Goal: Transaction & Acquisition: Purchase product/service

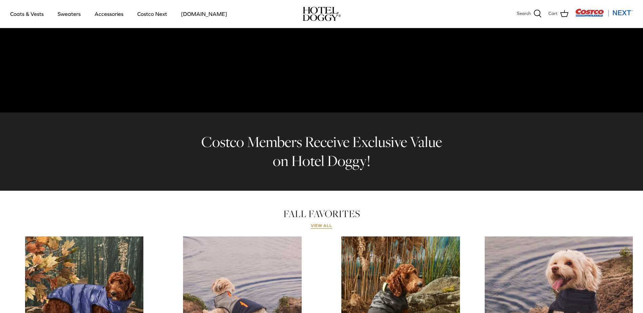
scroll to position [118, 0]
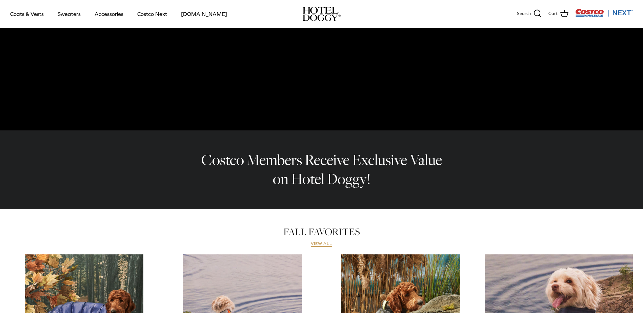
click at [326, 244] on link "View all" at bounding box center [322, 243] width 22 height 5
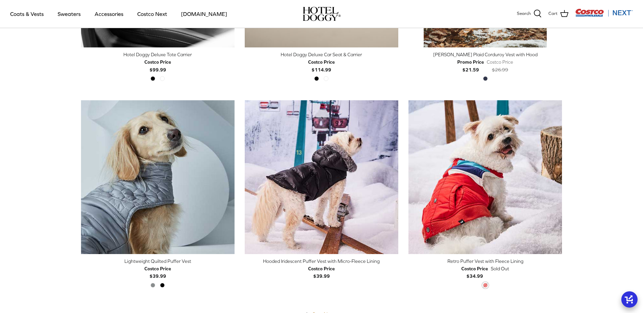
scroll to position [1593, 0]
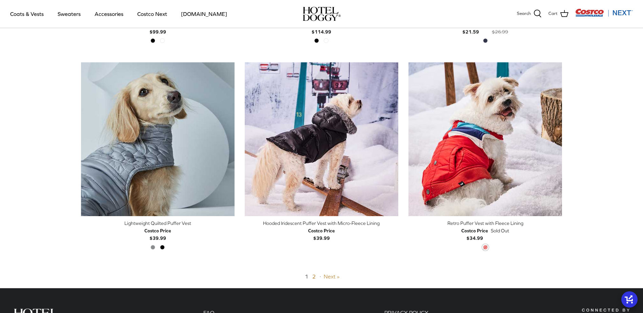
click at [337, 276] on link "Next »" at bounding box center [332, 277] width 16 height 6
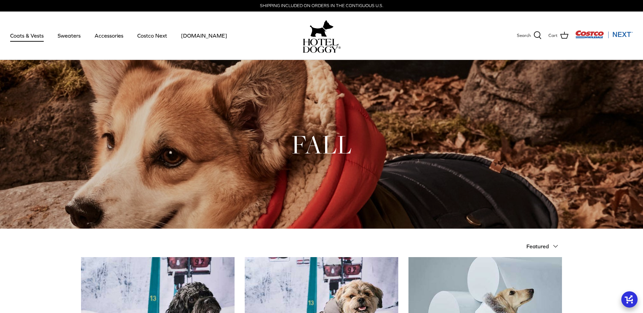
click at [27, 34] on link "Coats & Vests" at bounding box center [27, 35] width 46 height 23
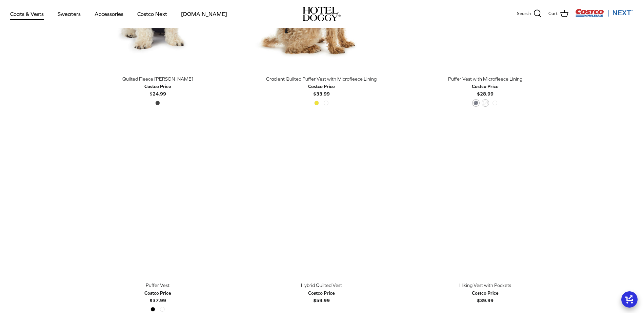
scroll to position [1186, 0]
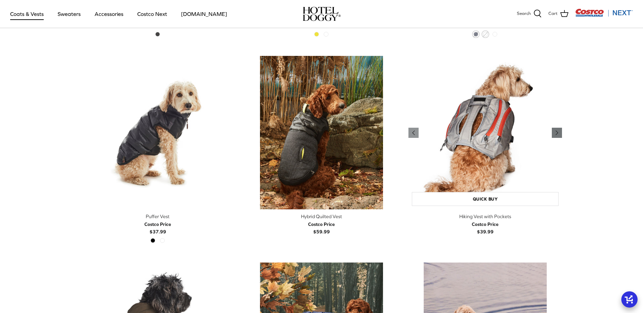
click at [556, 135] on icon "Right" at bounding box center [557, 133] width 8 height 8
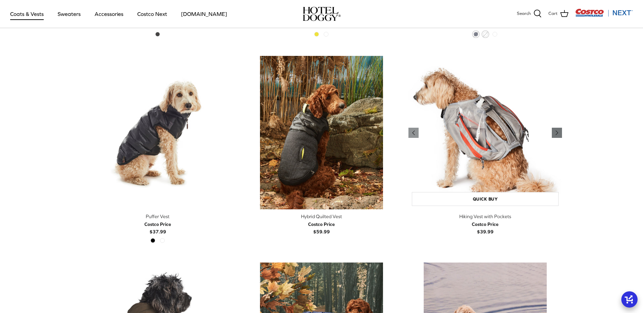
click at [556, 135] on icon "Right" at bounding box center [557, 133] width 8 height 8
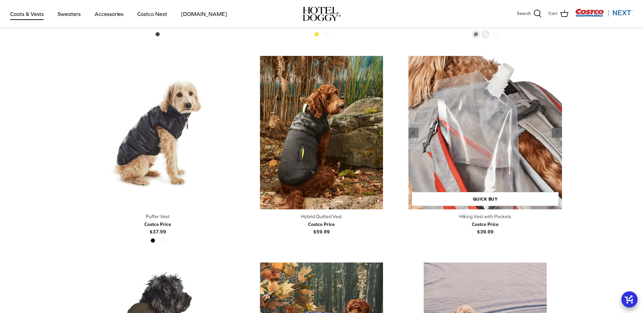
click at [556, 135] on icon "Right" at bounding box center [557, 133] width 8 height 8
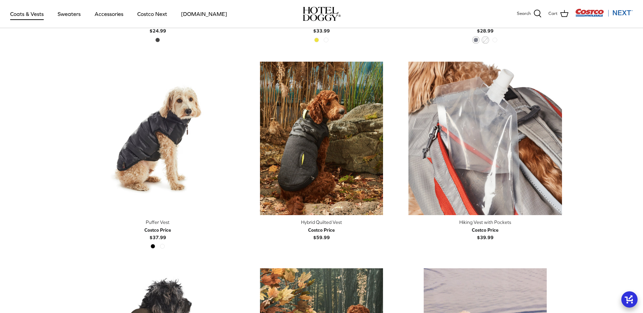
scroll to position [1152, 0]
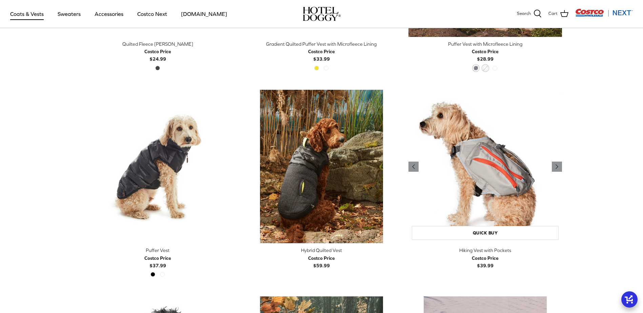
click at [491, 167] on img "Hiking Vest with Pockets" at bounding box center [485, 167] width 154 height 154
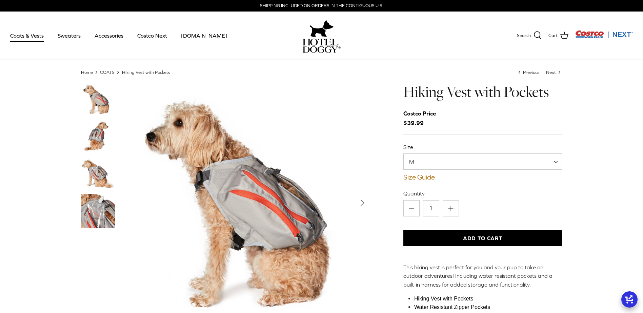
click at [450, 158] on span "M" at bounding box center [482, 162] width 159 height 16
select select "XL"
click at [355, 202] on button "Right" at bounding box center [362, 203] width 15 height 15
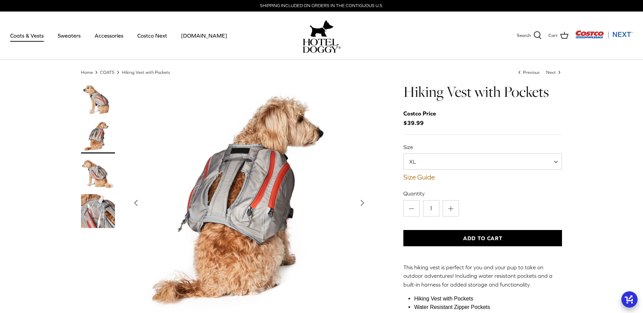
click at [361, 202] on polyline "Next" at bounding box center [362, 202] width 3 height 5
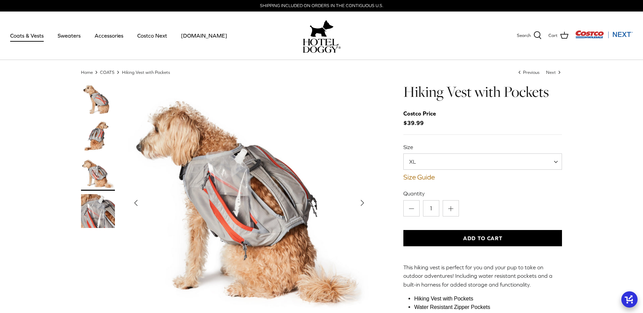
click at [361, 202] on polyline "Next" at bounding box center [362, 202] width 3 height 5
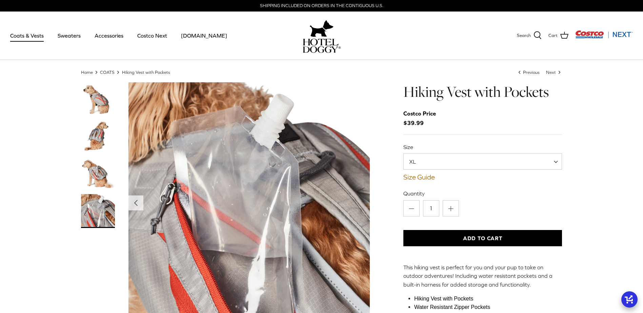
click at [361, 202] on img "Show Gallery" at bounding box center [248, 202] width 241 height 241
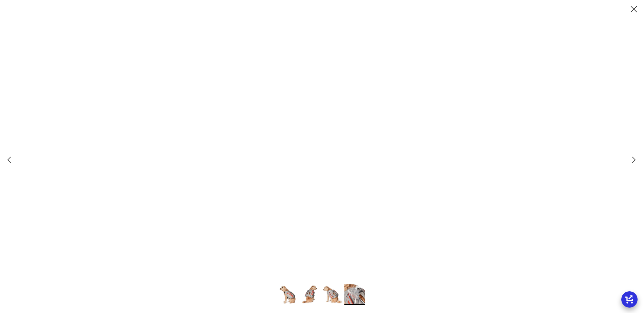
click at [325, 296] on img at bounding box center [332, 294] width 21 height 21
click at [630, 9] on icon "Close" at bounding box center [634, 9] width 12 height 12
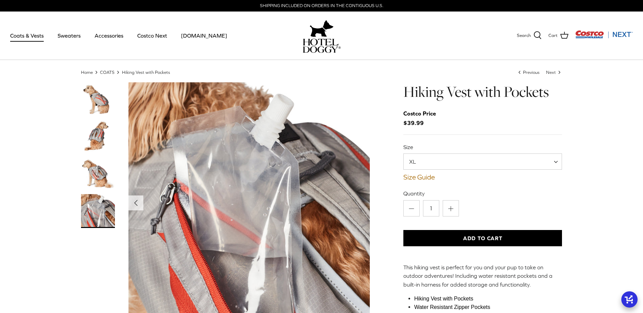
click at [100, 181] on img "Thumbnail Link" at bounding box center [98, 174] width 34 height 34
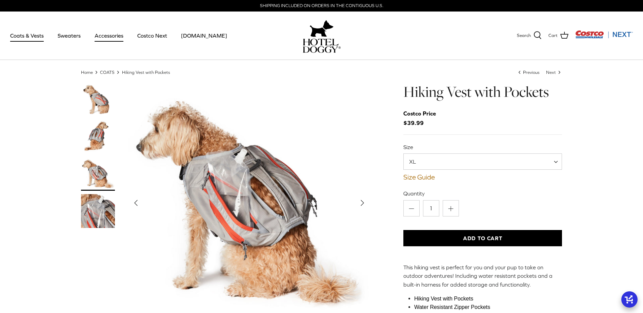
click at [96, 36] on link "Accessories" at bounding box center [108, 35] width 41 height 23
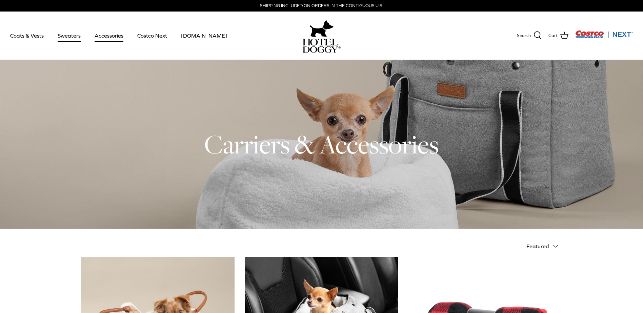
click at [83, 38] on link "Sweaters" at bounding box center [69, 35] width 35 height 23
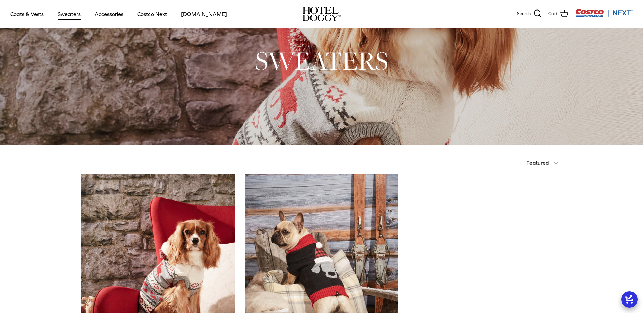
scroll to position [34, 0]
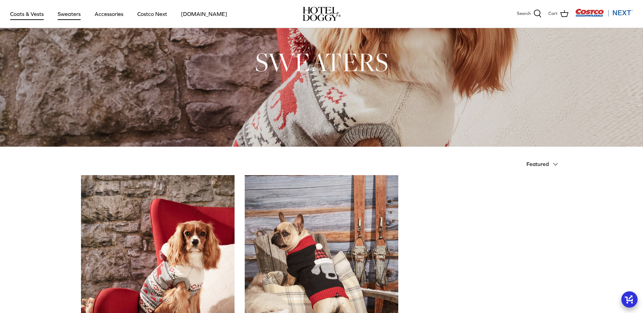
click at [40, 15] on link "Coats & Vests" at bounding box center [27, 13] width 46 height 23
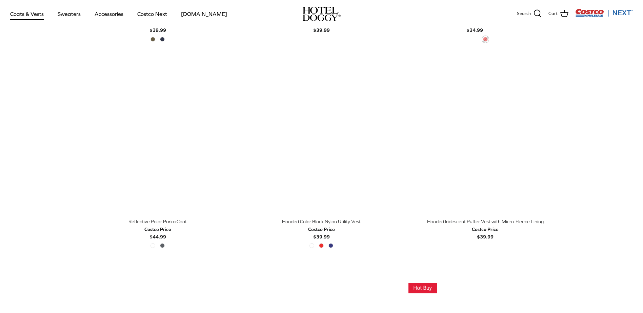
scroll to position [576, 0]
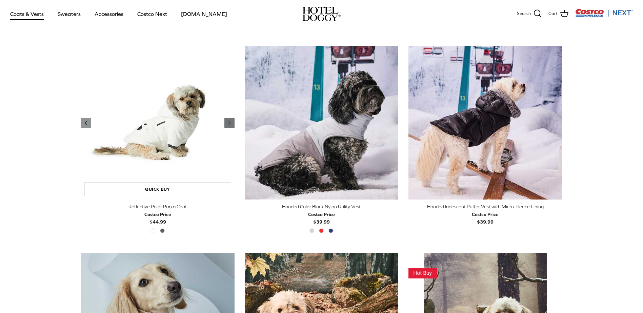
click at [227, 125] on icon "Right" at bounding box center [229, 123] width 8 height 8
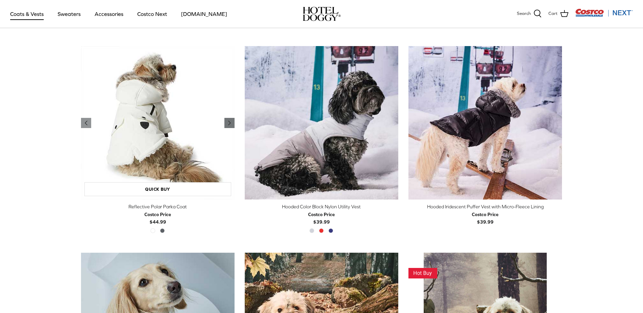
click at [227, 125] on icon "Right" at bounding box center [229, 123] width 8 height 8
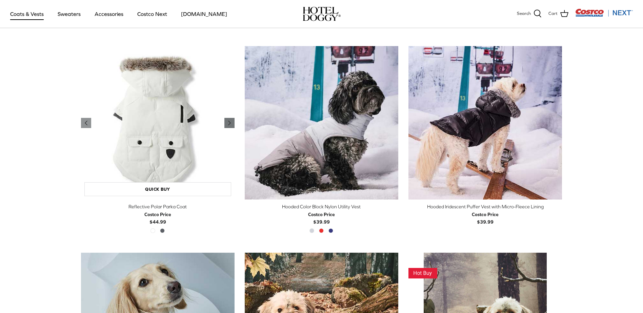
click at [227, 125] on icon "Right" at bounding box center [229, 123] width 8 height 8
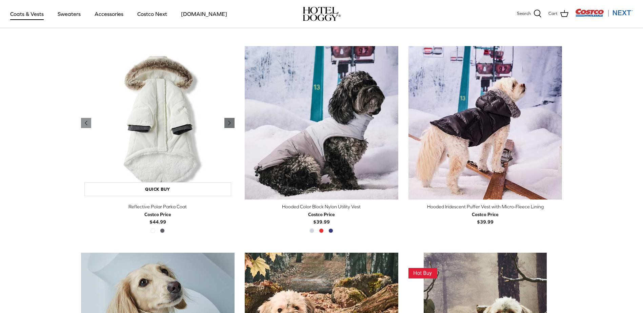
click at [227, 125] on icon "Right" at bounding box center [229, 123] width 8 height 8
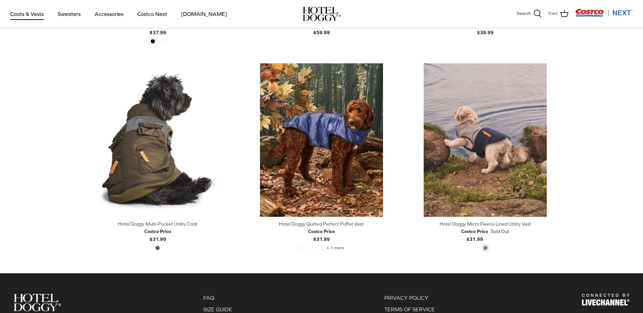
scroll to position [1424, 0]
